Goal: Task Accomplishment & Management: Use online tool/utility

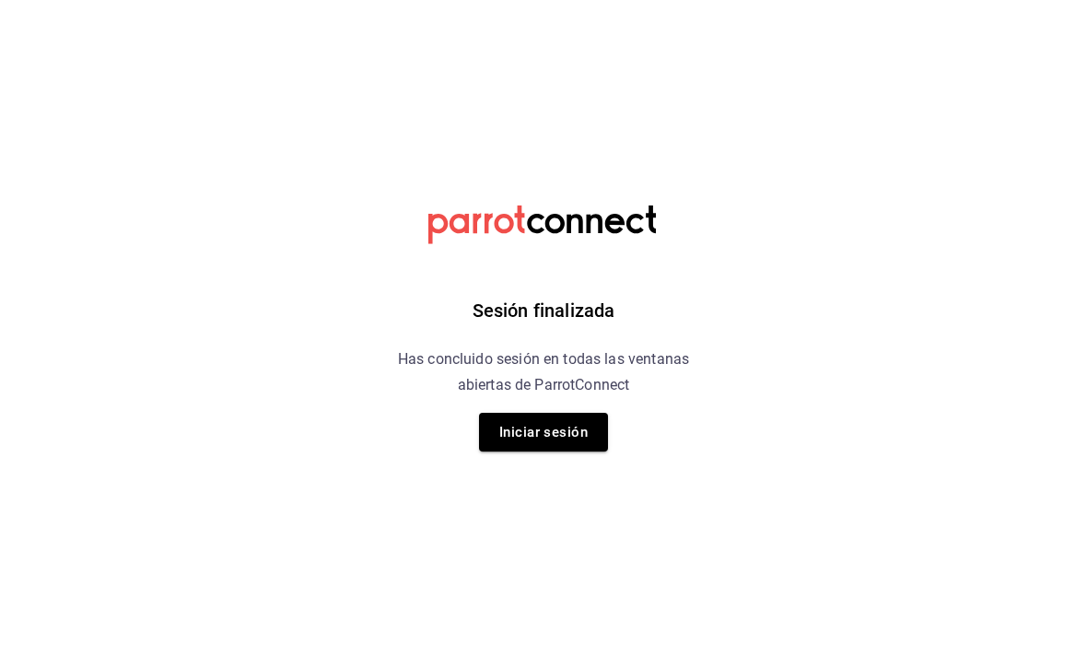
click at [589, 430] on button "Iniciar sesión" at bounding box center [543, 432] width 129 height 39
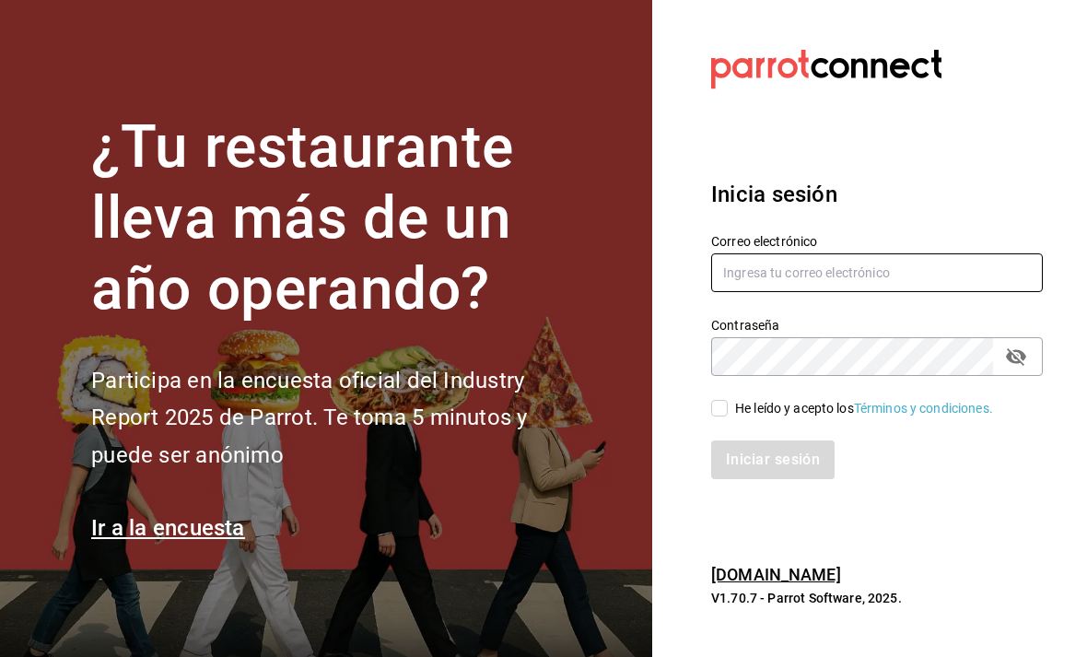
click at [909, 292] on input "text" at bounding box center [877, 272] width 332 height 39
type input "[EMAIL_ADDRESS][DOMAIN_NAME]"
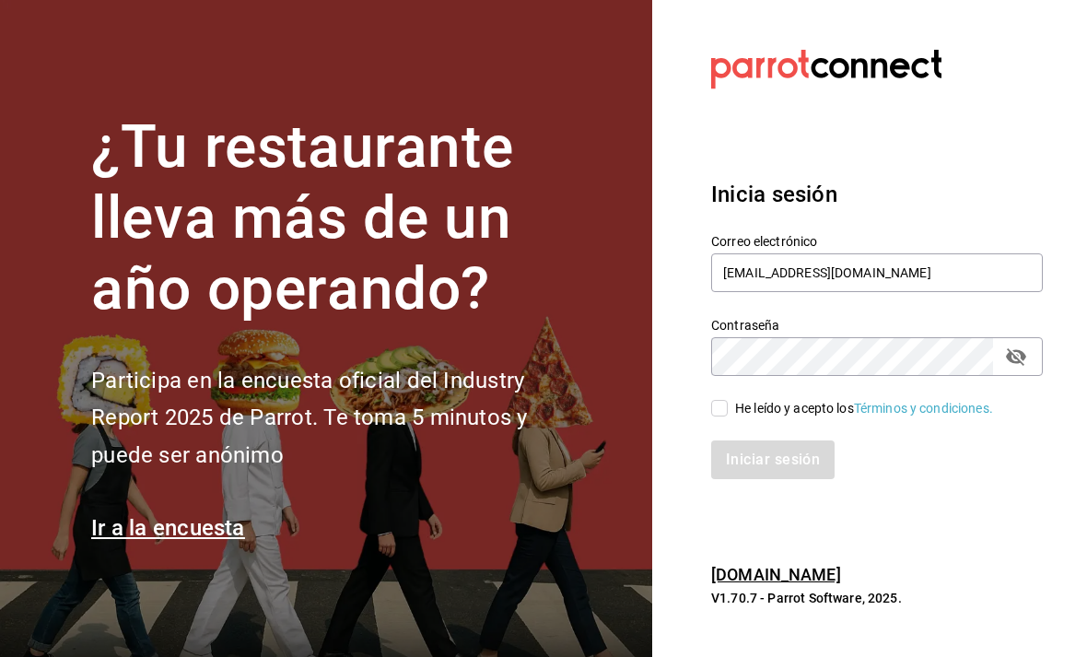
click at [722, 416] on input "He leído y acepto los Términos y condiciones." at bounding box center [719, 408] width 17 height 17
checkbox input "true"
click at [771, 479] on button "Iniciar sesión" at bounding box center [772, 459] width 123 height 39
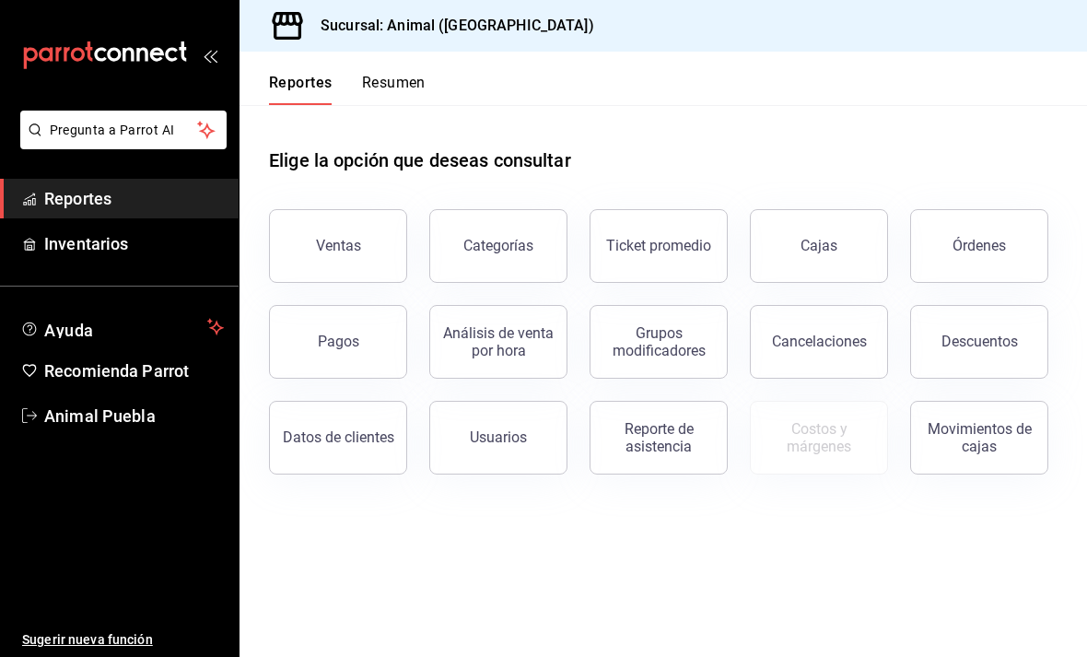
click at [1000, 258] on button "Órdenes" at bounding box center [979, 246] width 138 height 74
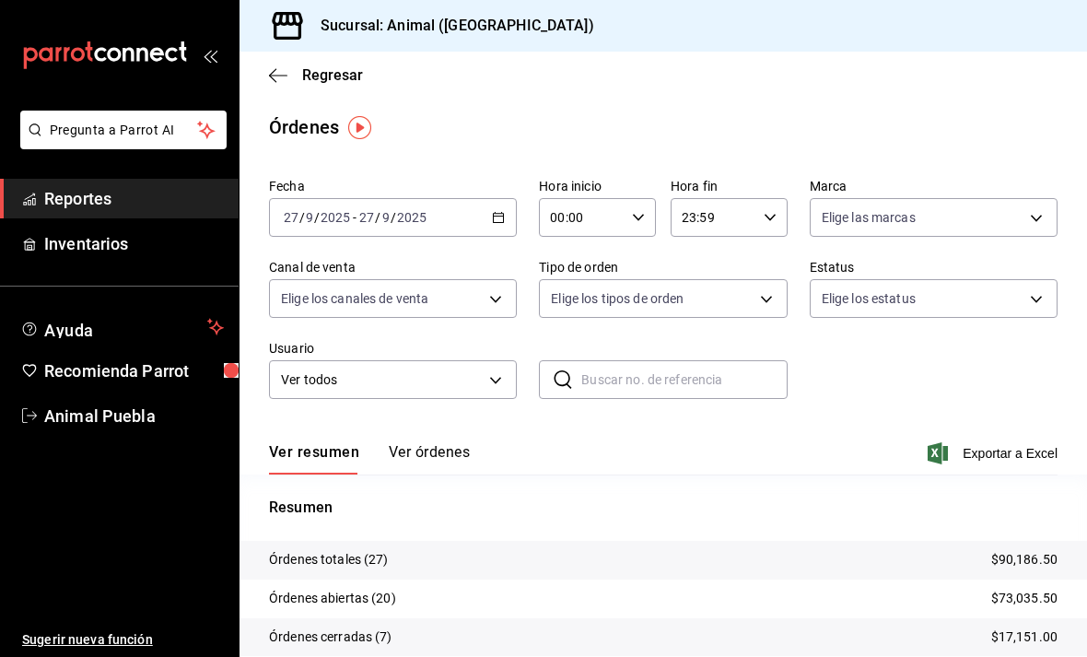
click at [454, 470] on button "Ver órdenes" at bounding box center [429, 458] width 81 height 31
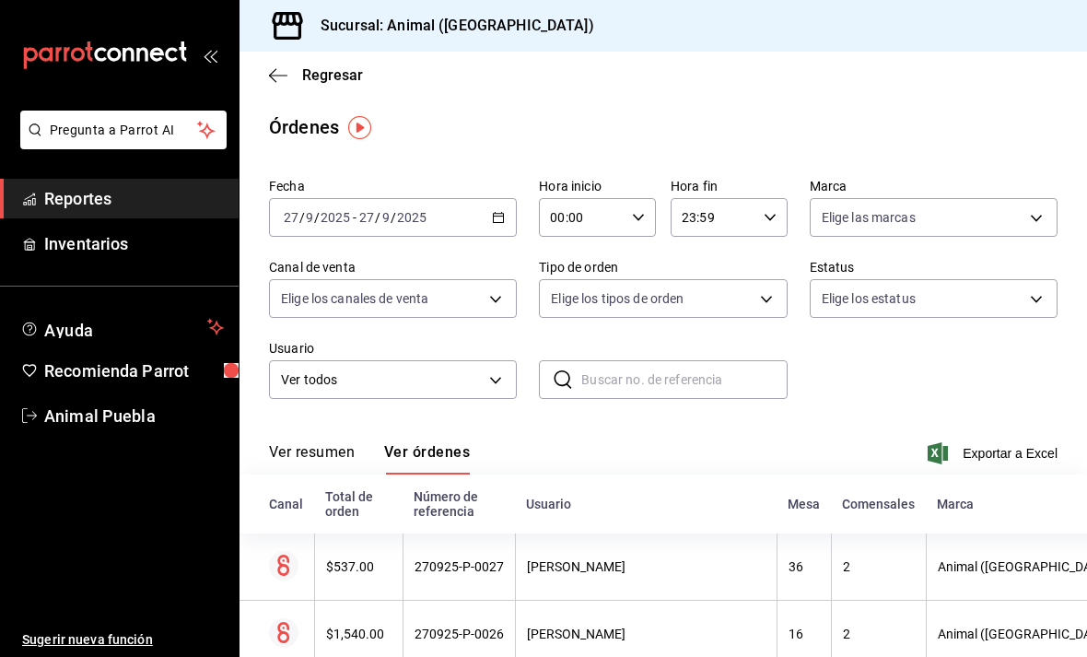
click at [456, 446] on button "Ver órdenes" at bounding box center [427, 458] width 86 height 31
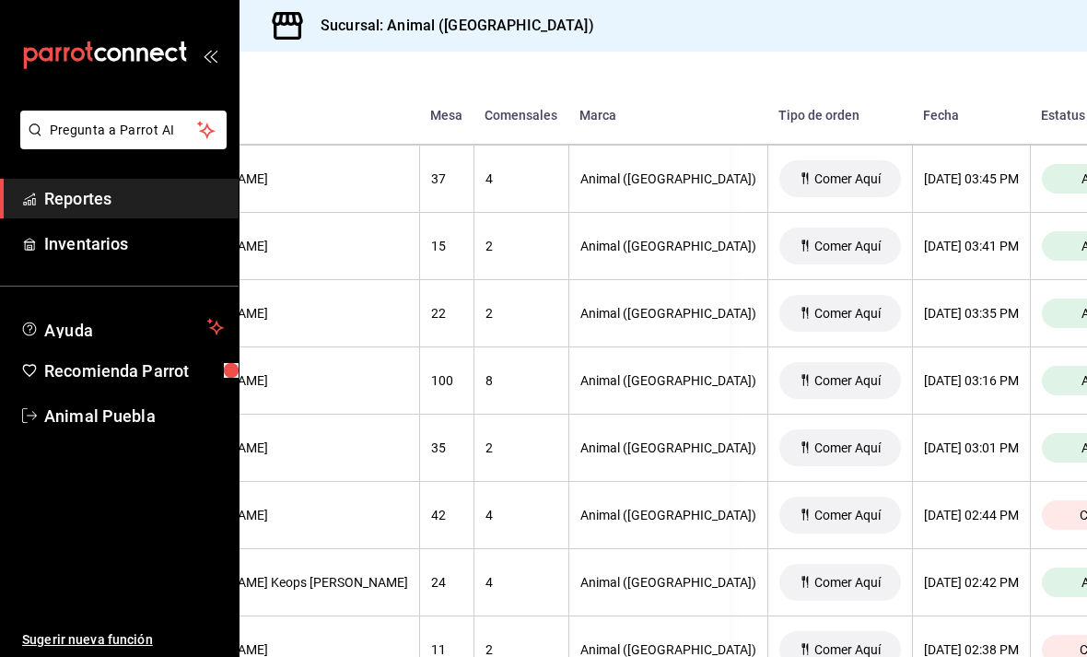
scroll to position [1296, 356]
click at [1076, 379] on span "Abierta" at bounding box center [1104, 380] width 56 height 15
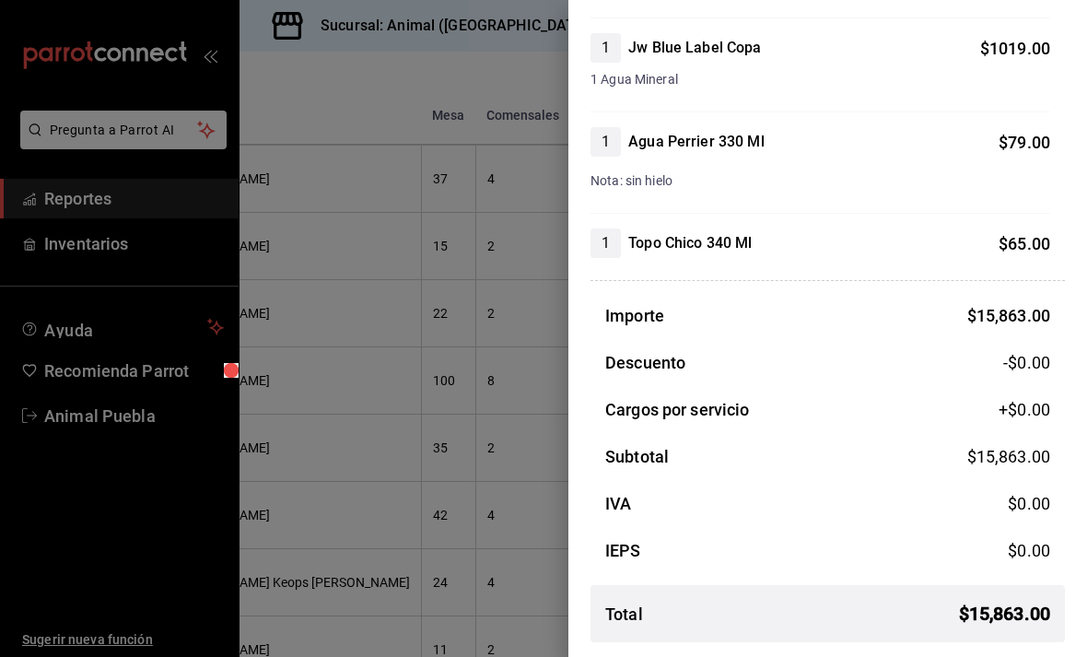
scroll to position [2870, 0]
